Goal: Task Accomplishment & Management: Manage account settings

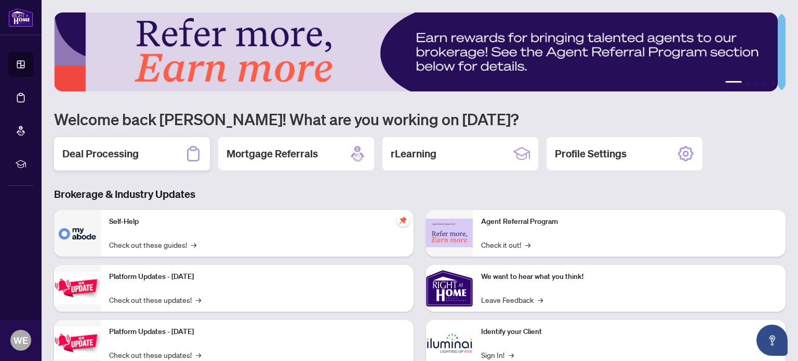
click at [132, 155] on h2 "Deal Processing" at bounding box center [100, 154] width 76 height 15
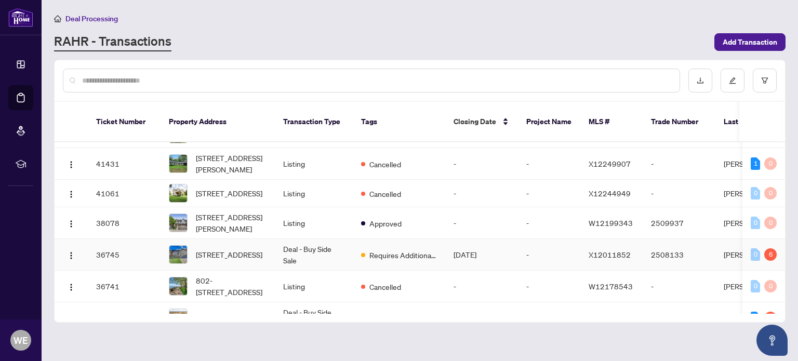
scroll to position [156, 0]
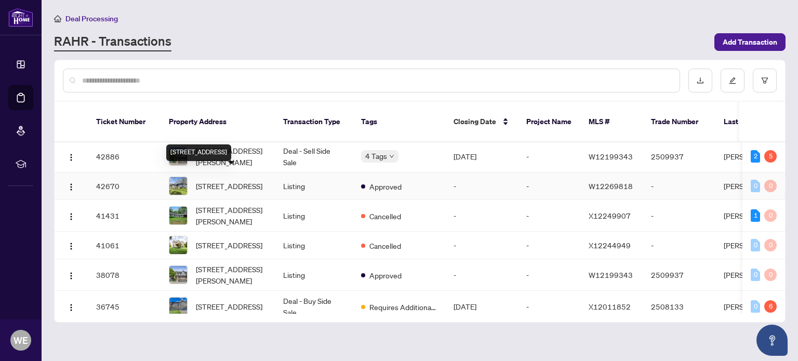
click at [237, 180] on span "5232 Mulberry Dr, Burlington, Ontario L7L 3P4, Canada" at bounding box center [229, 185] width 67 height 11
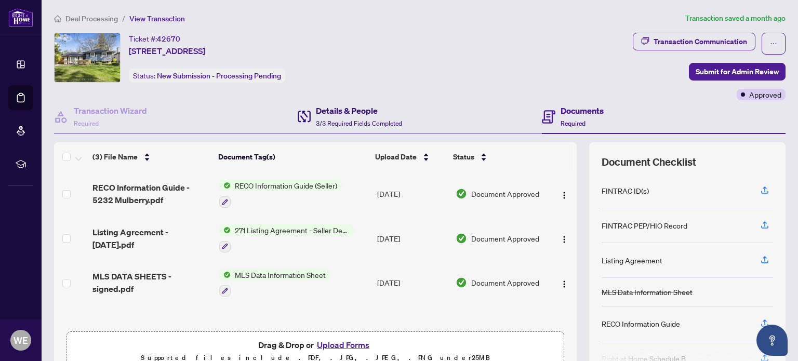
click at [329, 112] on h4 "Details & People" at bounding box center [359, 110] width 86 height 12
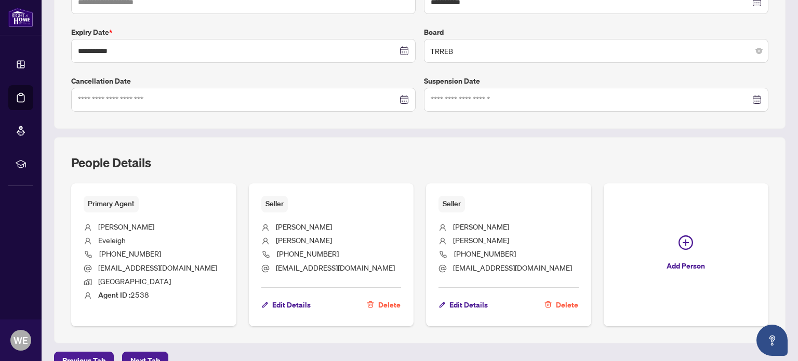
scroll to position [312, 0]
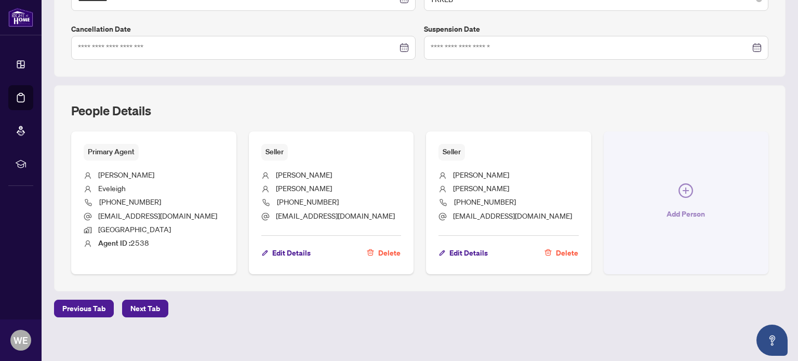
click at [681, 191] on icon "plus-circle" at bounding box center [686, 190] width 15 height 15
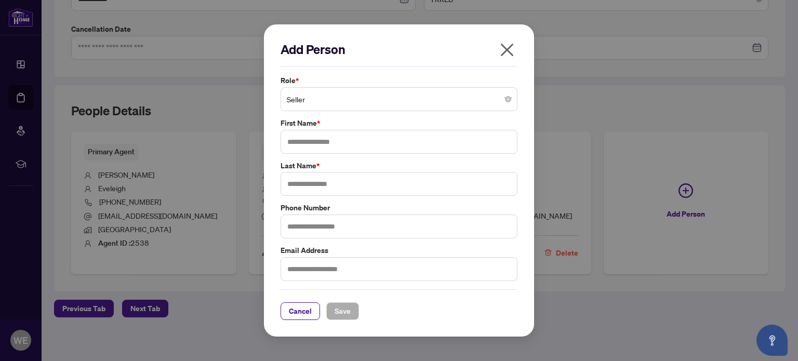
click at [333, 98] on span "Seller" at bounding box center [399, 99] width 225 height 20
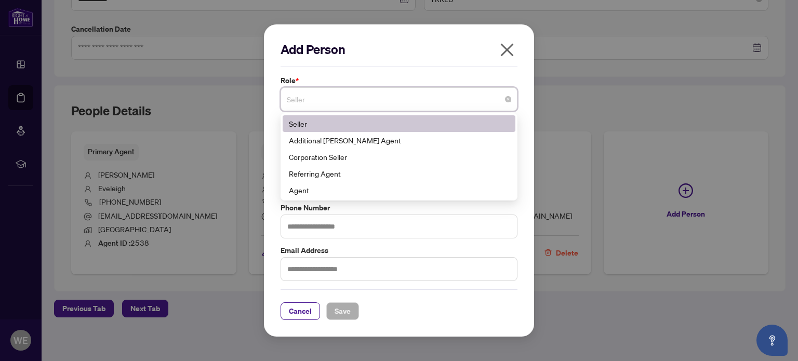
click at [508, 49] on icon "close" at bounding box center [507, 49] width 13 height 13
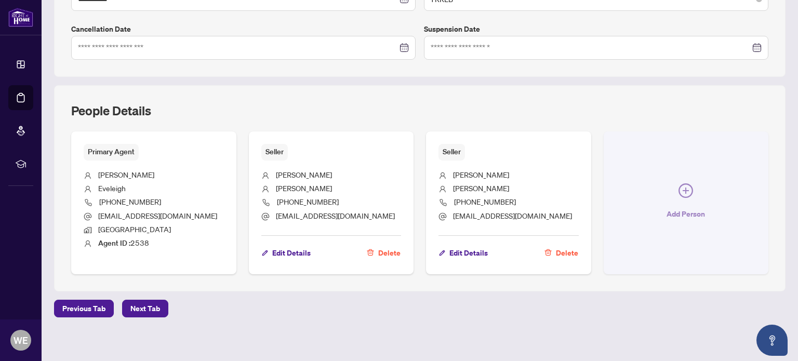
click at [681, 189] on icon "plus-circle" at bounding box center [686, 190] width 15 height 15
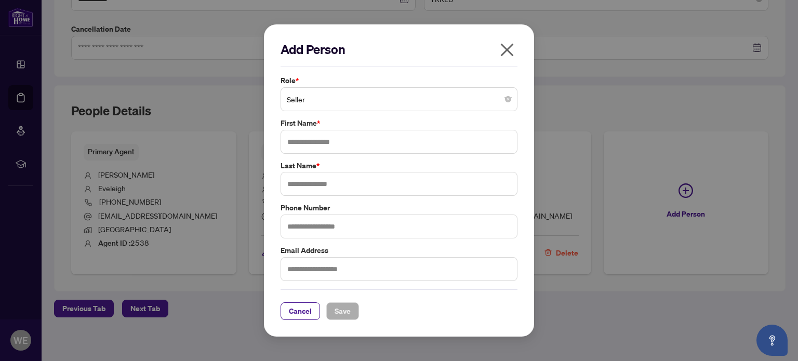
click at [324, 100] on span "Seller" at bounding box center [399, 99] width 225 height 20
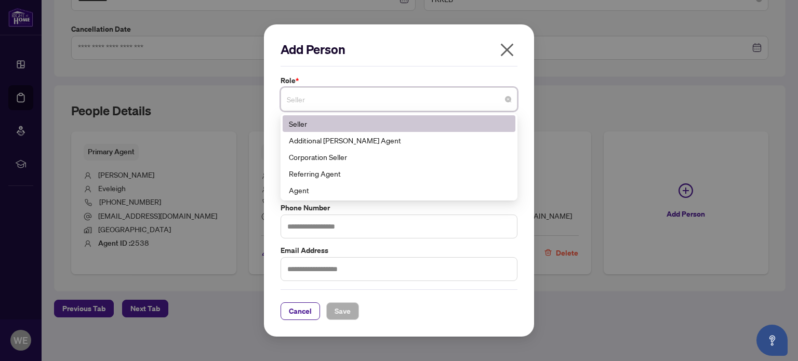
click at [511, 49] on icon "close" at bounding box center [507, 50] width 17 height 17
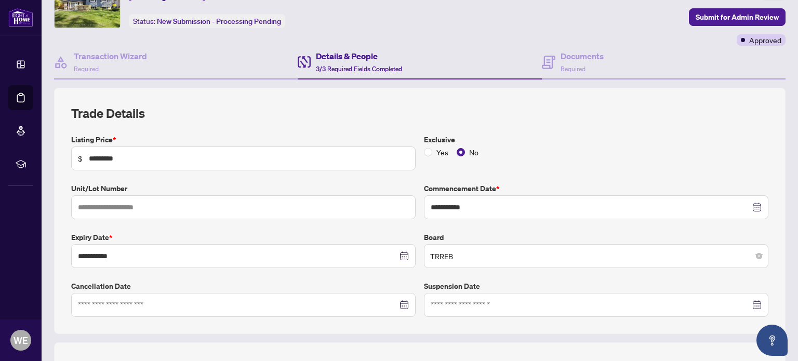
scroll to position [52, 0]
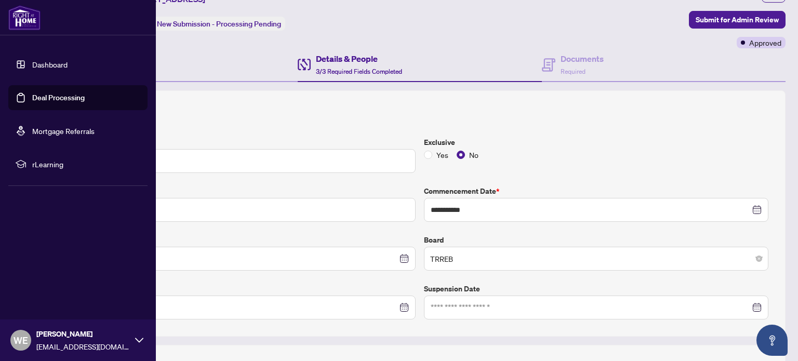
click at [35, 61] on link "Dashboard" at bounding box center [49, 64] width 35 height 9
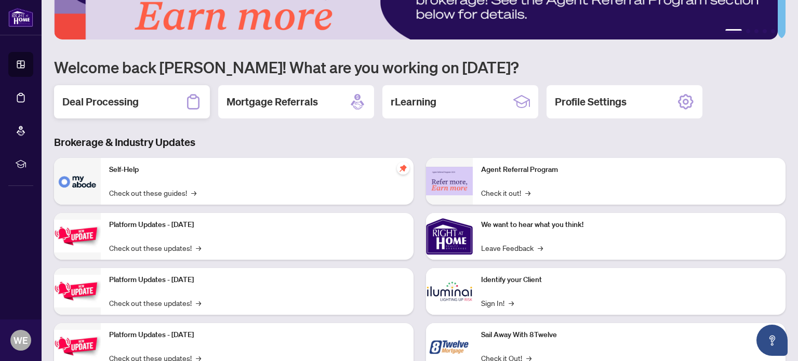
click at [113, 95] on h2 "Deal Processing" at bounding box center [100, 102] width 76 height 15
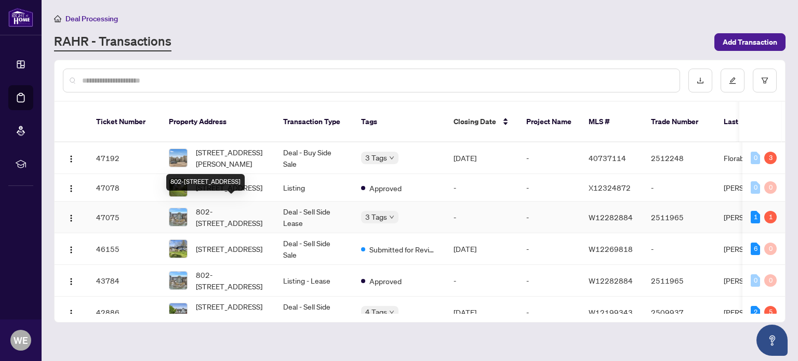
click at [233, 206] on span "802-2190 Lakeshore Rd, Burlington, Ontario L7R 4K1, Canada" at bounding box center [231, 217] width 71 height 23
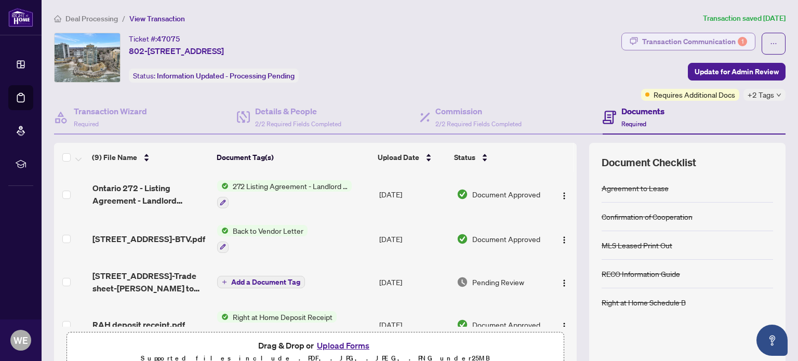
click at [716, 47] on div "Transaction Communication 1" at bounding box center [694, 41] width 105 height 17
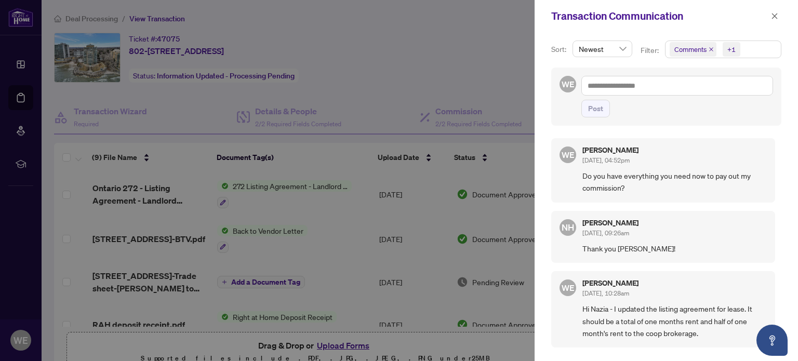
click at [372, 85] on div at bounding box center [399, 180] width 798 height 361
click at [778, 13] on icon "close" at bounding box center [774, 15] width 7 height 7
